Goal: Task Accomplishment & Management: Manage account settings

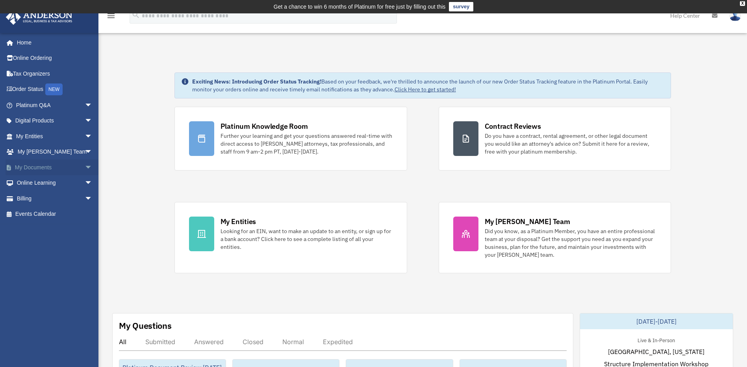
click at [27, 169] on link "My Documents arrow_drop_down" at bounding box center [55, 167] width 99 height 16
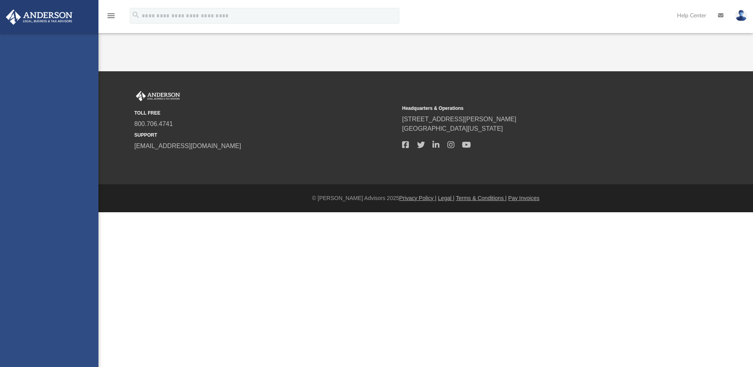
click at [83, 167] on div "allyg2020@hotmail.com Sign Out allyg2020@hotmail.com Home Online Ordering Tax O…" at bounding box center [49, 216] width 98 height 367
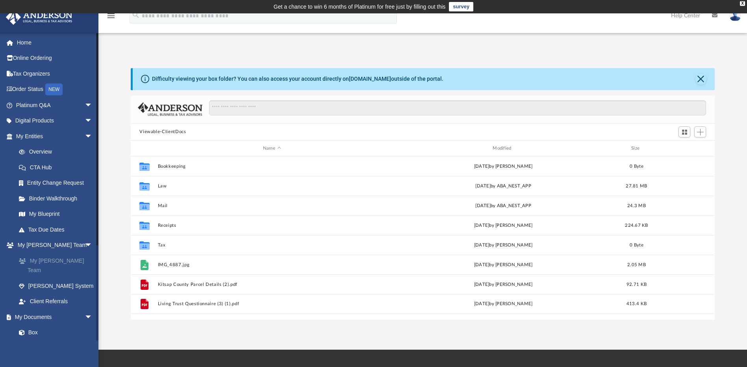
scroll to position [173, 578]
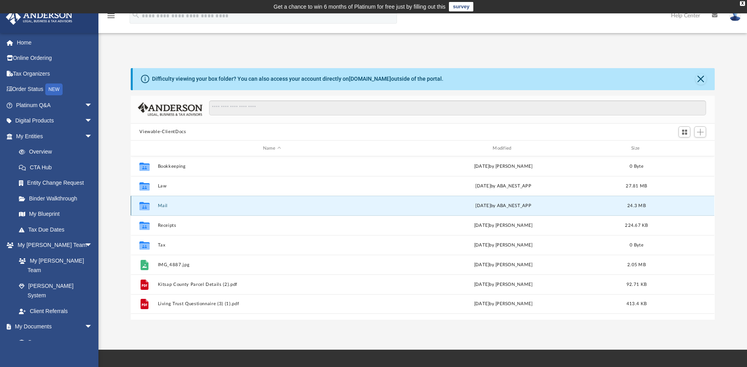
click at [169, 203] on button "Mail" at bounding box center [272, 205] width 228 height 5
click at [161, 206] on button "Mail" at bounding box center [272, 205] width 228 height 5
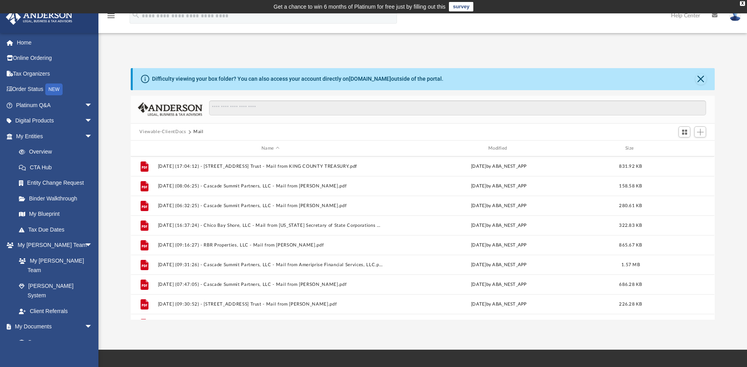
scroll to position [388, 0]
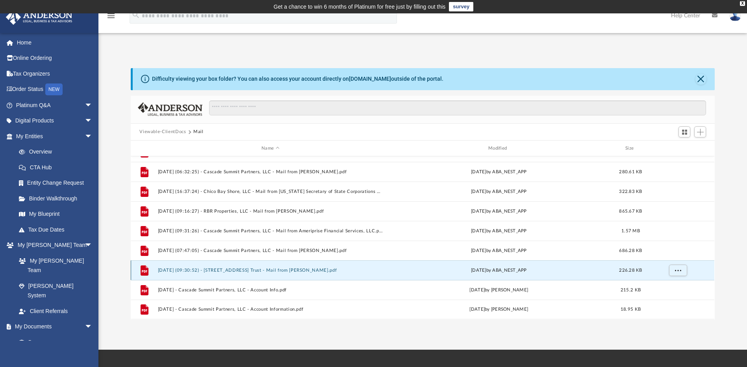
click at [215, 269] on button "2025.08.08 (09:30:52) - 6538 153rd Avenue Trust - Mail from John Wilson.pdf" at bounding box center [270, 270] width 225 height 5
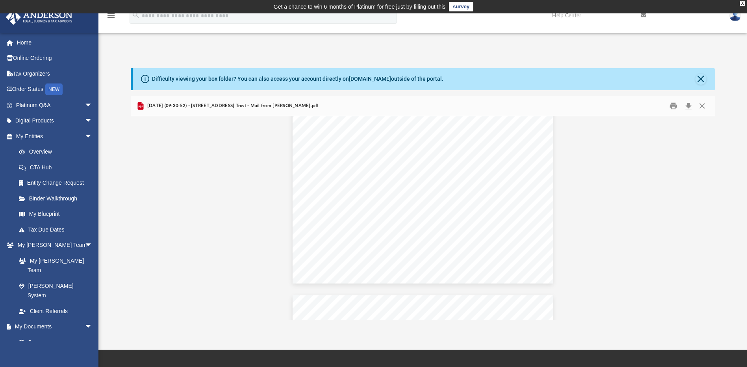
scroll to position [39, 0]
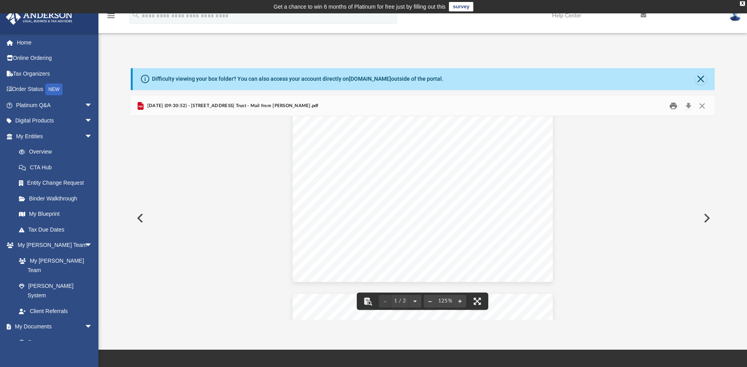
click at [671, 105] on button "Print" at bounding box center [673, 106] width 16 height 12
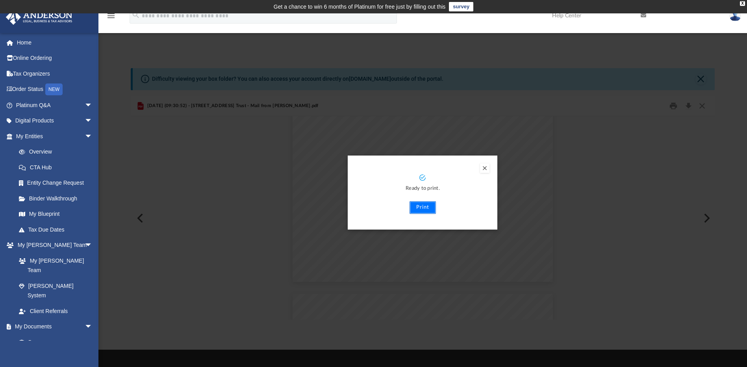
click at [427, 212] on button "Print" at bounding box center [422, 207] width 26 height 13
